Goal: Task Accomplishment & Management: Manage account settings

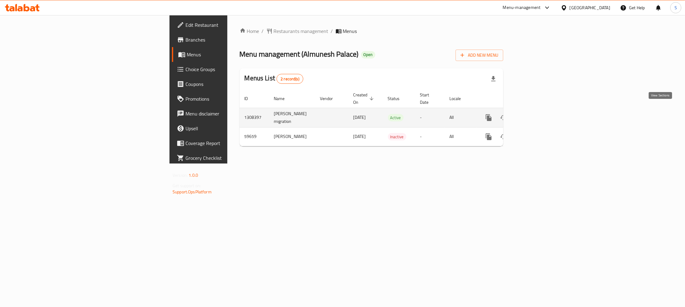
click at [537, 114] on icon "enhanced table" at bounding box center [532, 117] width 7 height 7
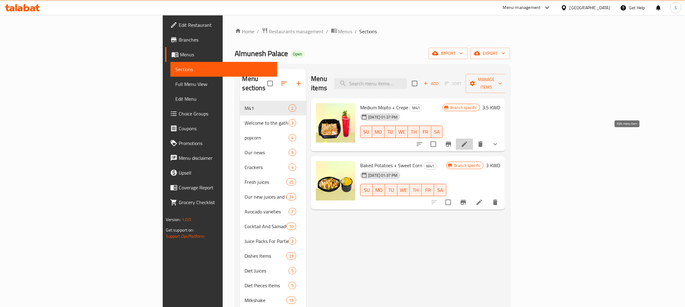
click at [468, 140] on icon at bounding box center [464, 143] width 7 height 7
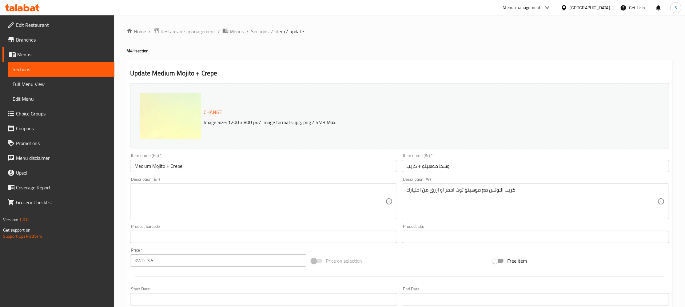
type input "اختيارك من الكريب"
type input "1"
type input "الإضافات:"
type input "0"
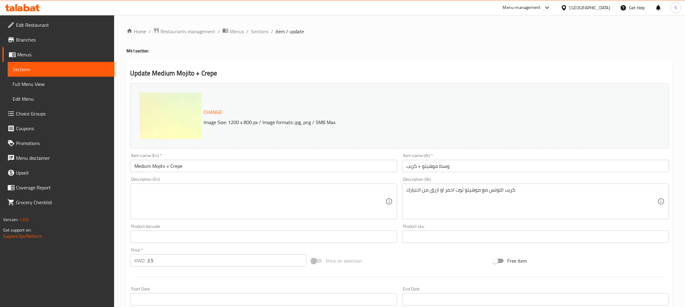
type input "0"
click at [257, 35] on span "Sections" at bounding box center [260, 31] width 18 height 7
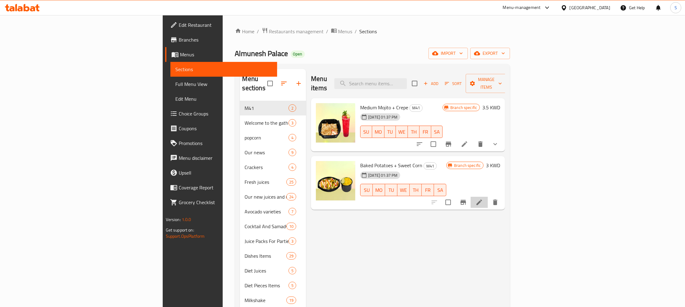
click at [488, 199] on li at bounding box center [479, 202] width 17 height 11
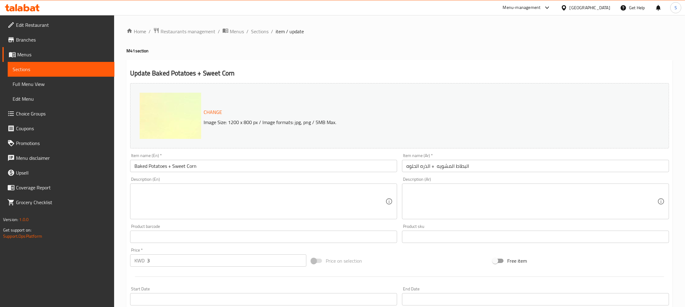
click at [41, 34] on link "Branches" at bounding box center [58, 39] width 112 height 15
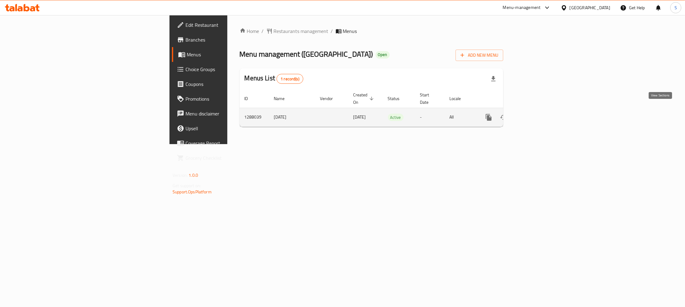
click at [536, 114] on icon "enhanced table" at bounding box center [533, 117] width 6 height 6
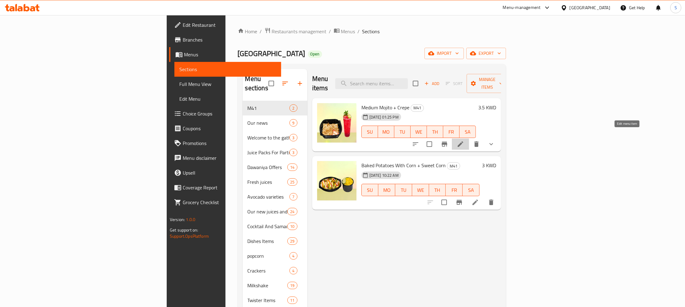
click at [463, 141] on icon at bounding box center [461, 144] width 6 height 6
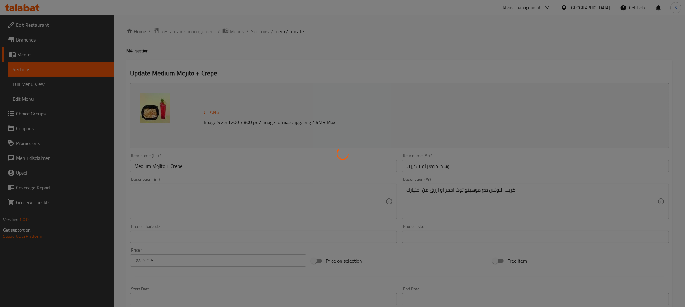
type input "الإضافات:"
type input "0"
type input "اختيارك من الكريب"
type input "1"
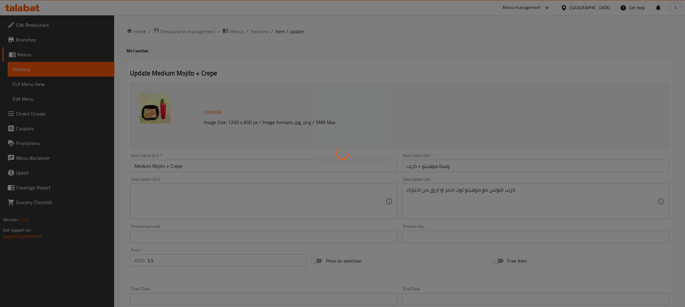
type input "1"
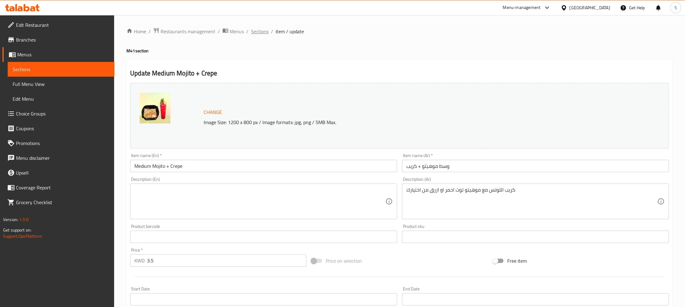
click at [262, 35] on span "Sections" at bounding box center [260, 31] width 18 height 7
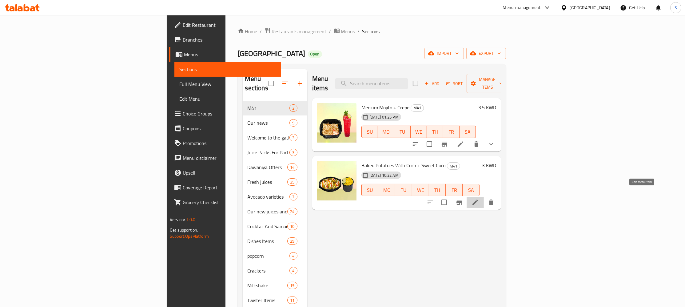
click at [479, 198] on icon at bounding box center [475, 201] width 7 height 7
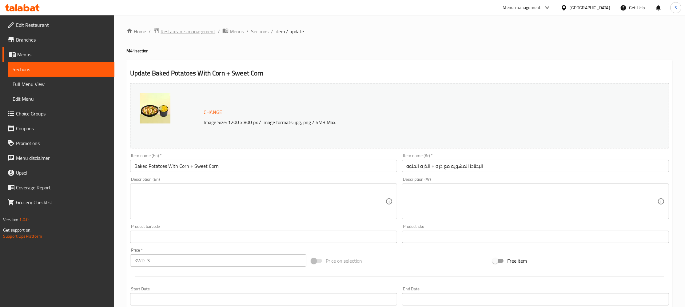
click at [185, 32] on span "Restaurants management" at bounding box center [188, 31] width 55 height 7
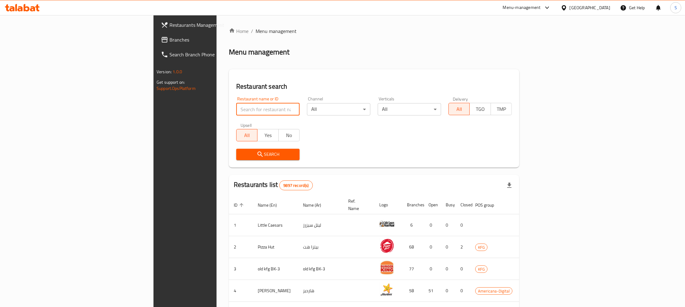
click at [236, 106] on input "search" at bounding box center [267, 109] width 63 height 12
type input "[PERSON_NAME]"
click button "Search" at bounding box center [267, 154] width 63 height 11
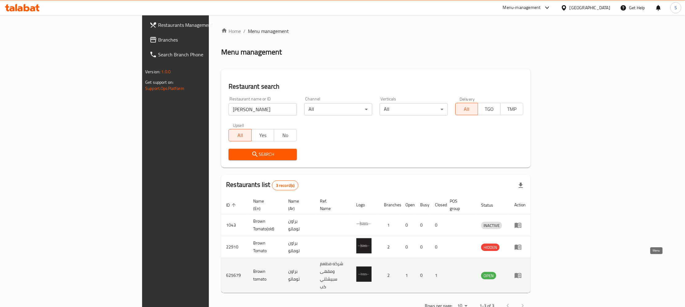
click at [522, 271] on icon "enhanced table" at bounding box center [517, 274] width 7 height 7
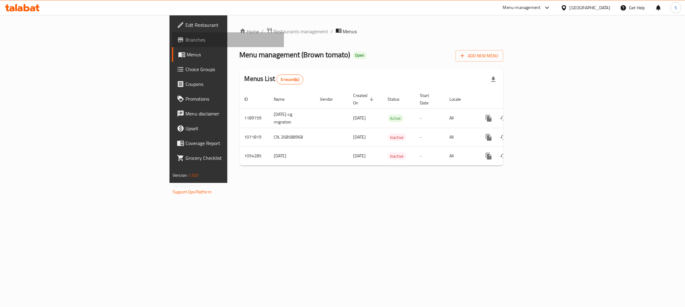
click at [186, 37] on span "Branches" at bounding box center [233, 39] width 94 height 7
